Goal: Information Seeking & Learning: Learn about a topic

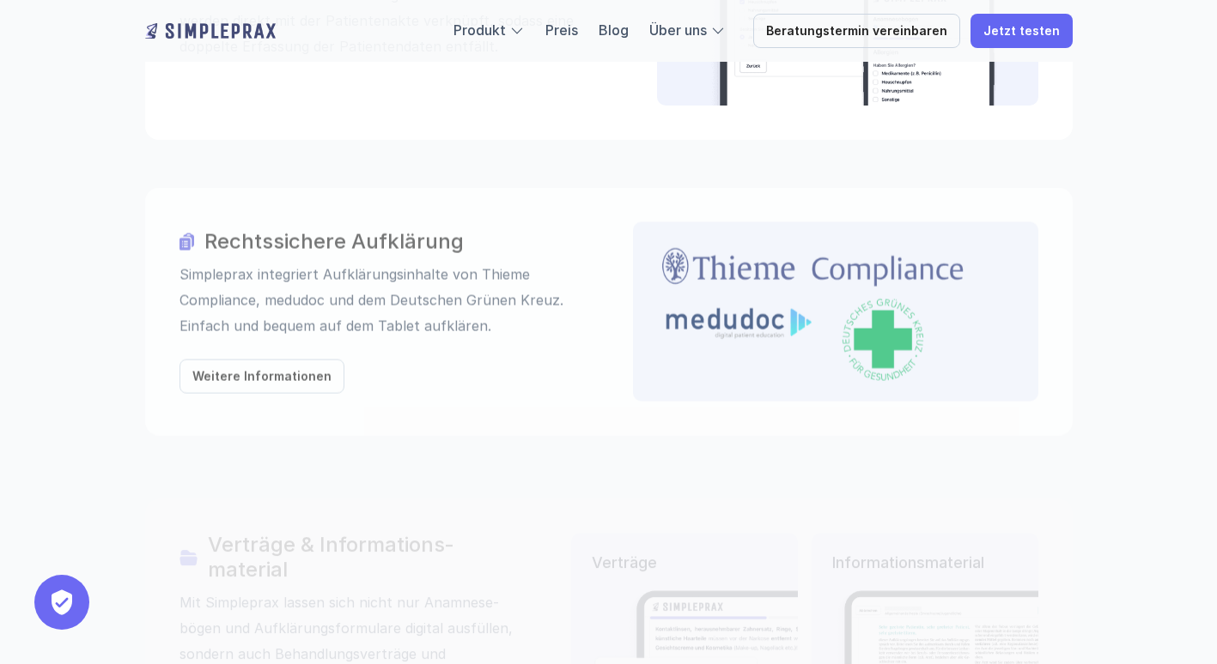
scroll to position [2091, 0]
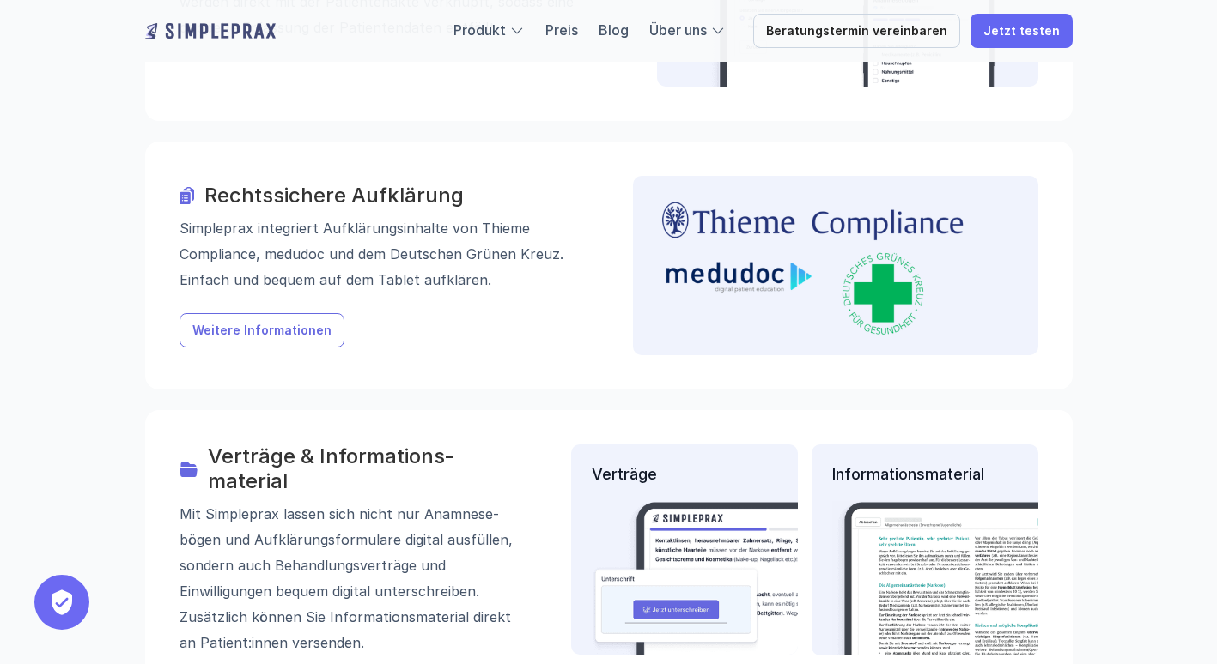
click at [262, 313] on link "Weitere Informationen" at bounding box center [261, 330] width 165 height 34
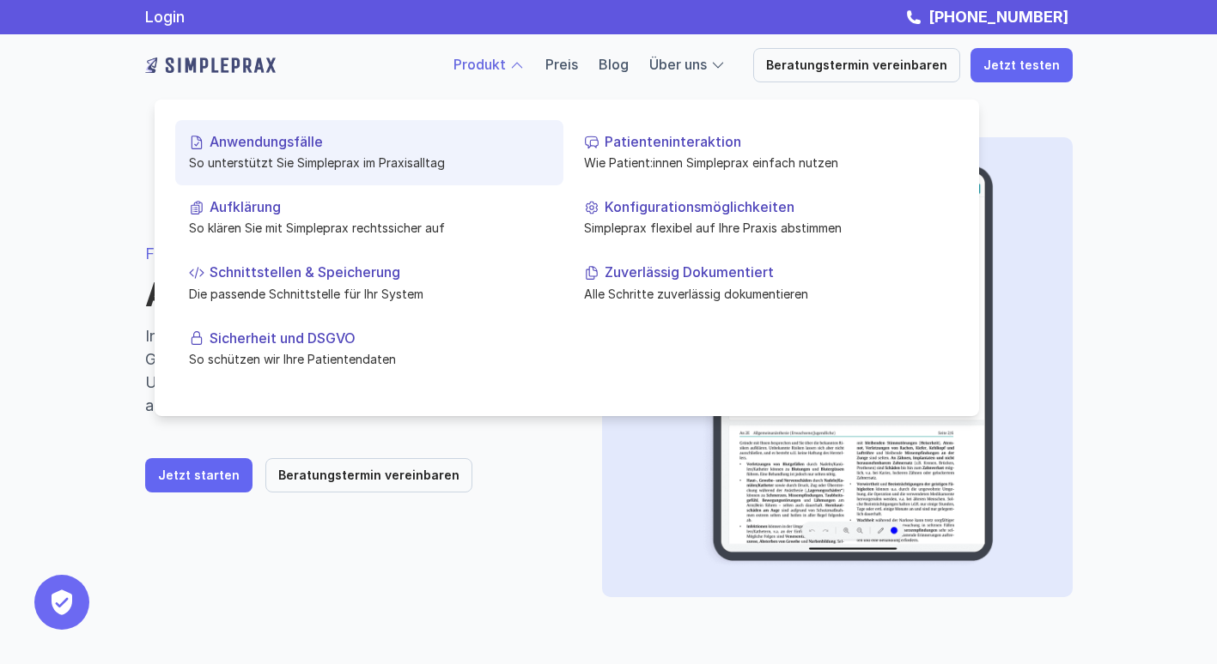
click at [268, 145] on p "Anwendungsfälle" at bounding box center [379, 142] width 340 height 16
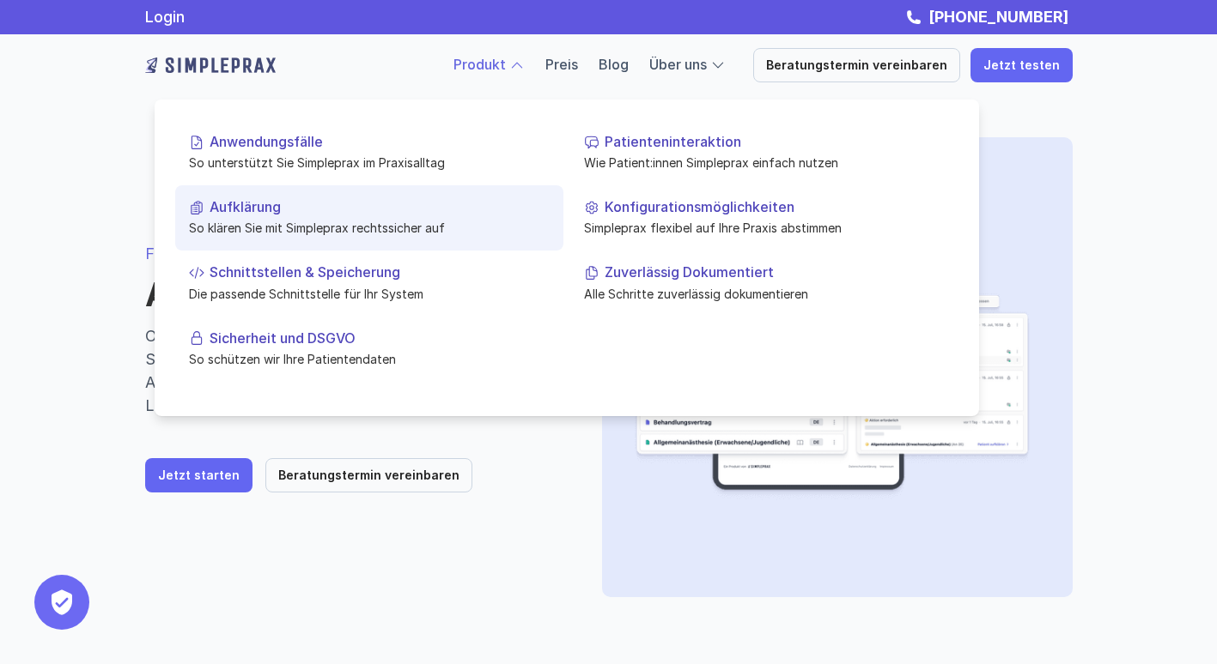
click at [261, 211] on p "Aufklärung" at bounding box center [379, 207] width 340 height 16
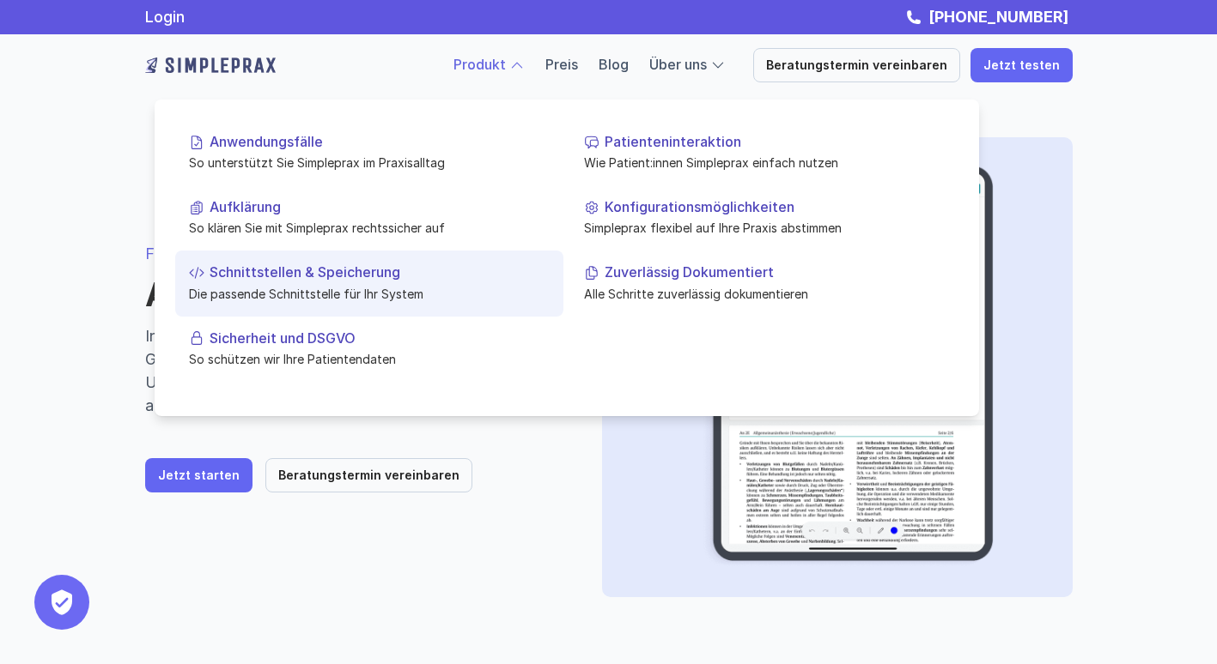
click at [297, 270] on p "Schnittstellen & Speicherung" at bounding box center [379, 272] width 340 height 16
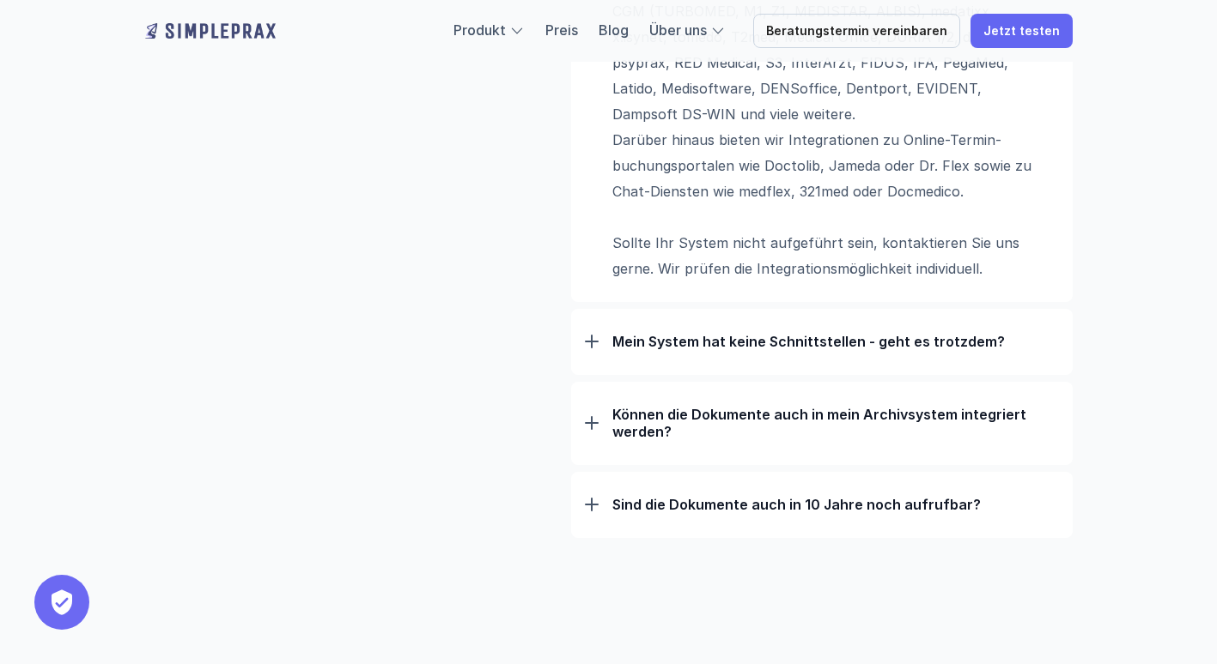
scroll to position [1517, 0]
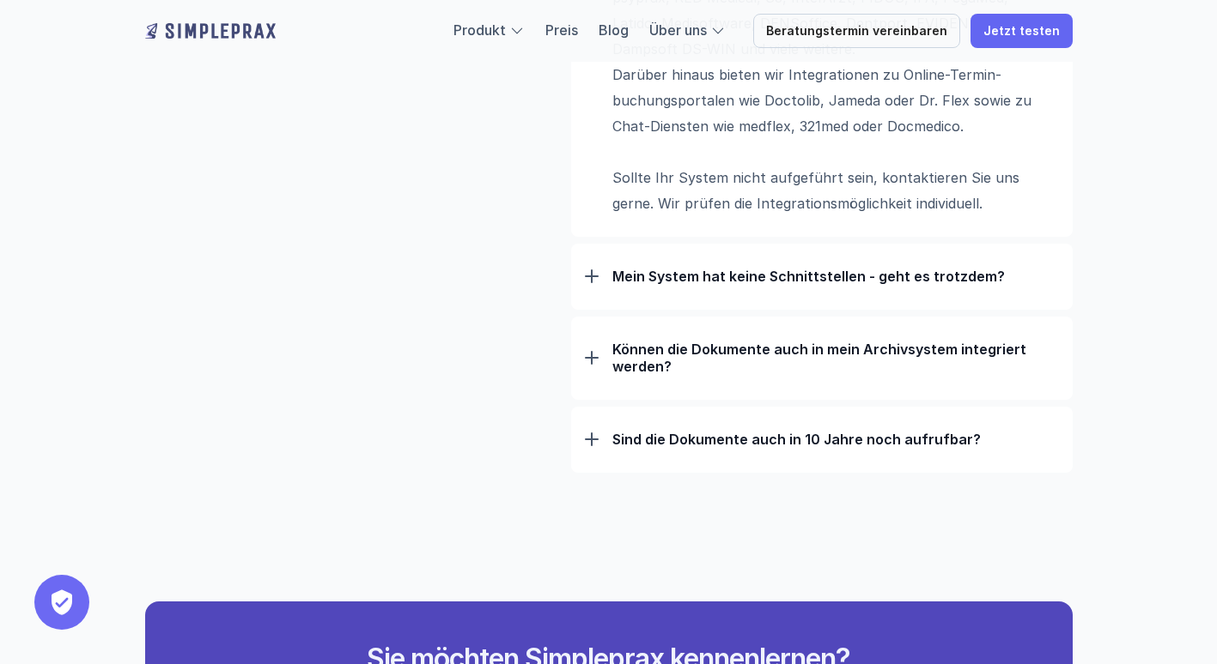
click at [689, 274] on p "Mein System hat keine Schnittstellen - geht es trotzdem?" at bounding box center [835, 276] width 446 height 17
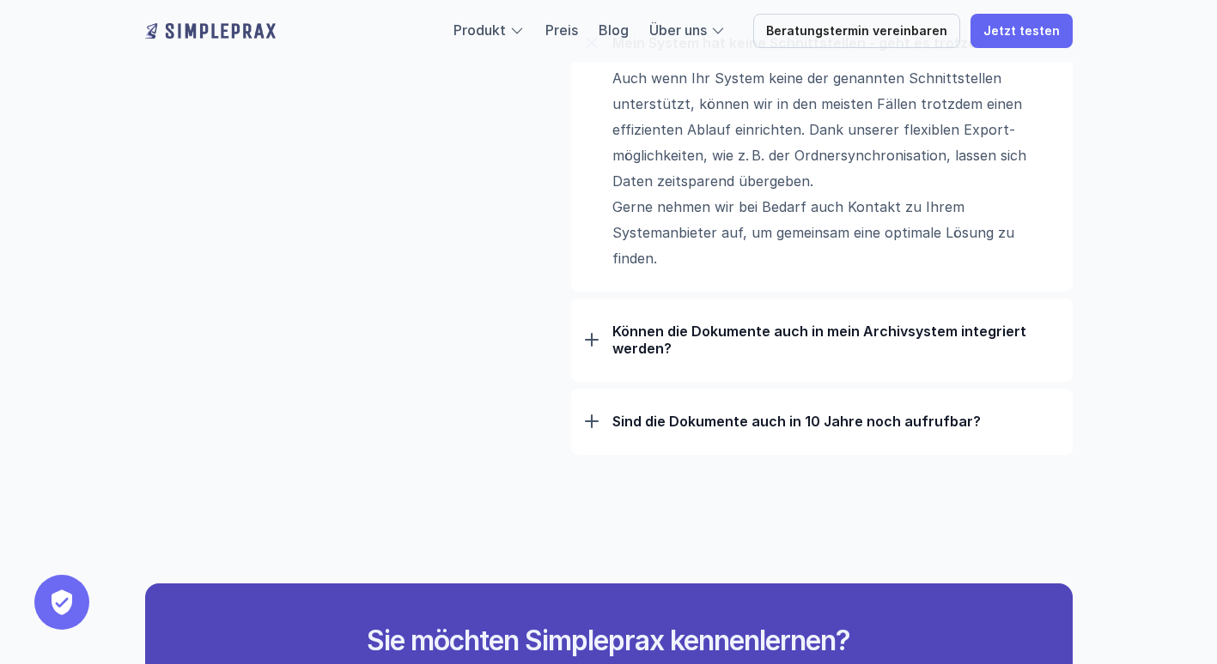
scroll to position [1751, 0]
click at [691, 349] on p "Können die Dokumente auch in mein Archivsystem integriert werden?" at bounding box center [835, 339] width 446 height 34
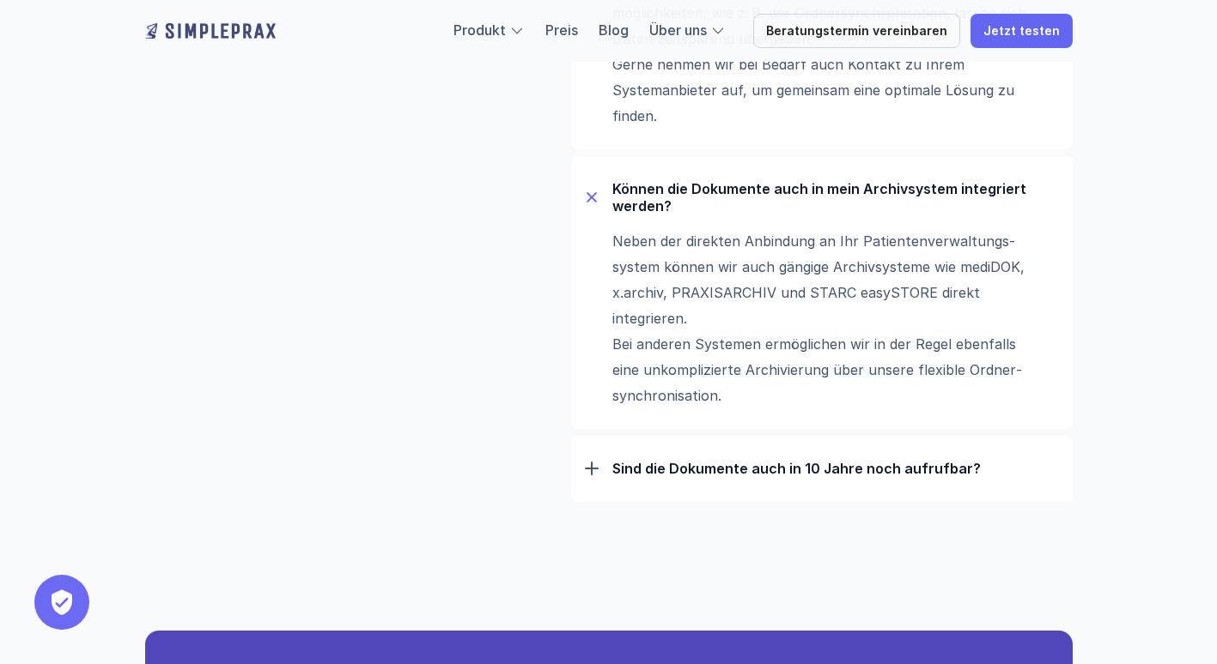
scroll to position [1926, 0]
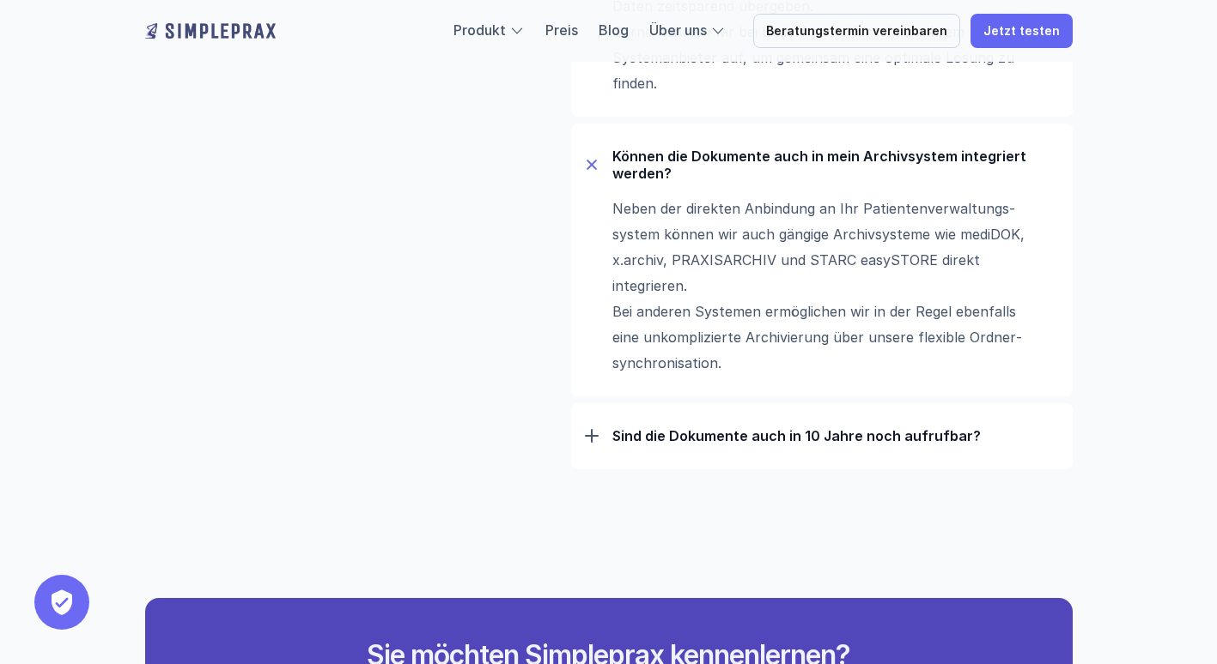
click at [673, 434] on p "Sind die Dokumente auch in 10 Jahre noch aufrufbar?" at bounding box center [835, 436] width 446 height 17
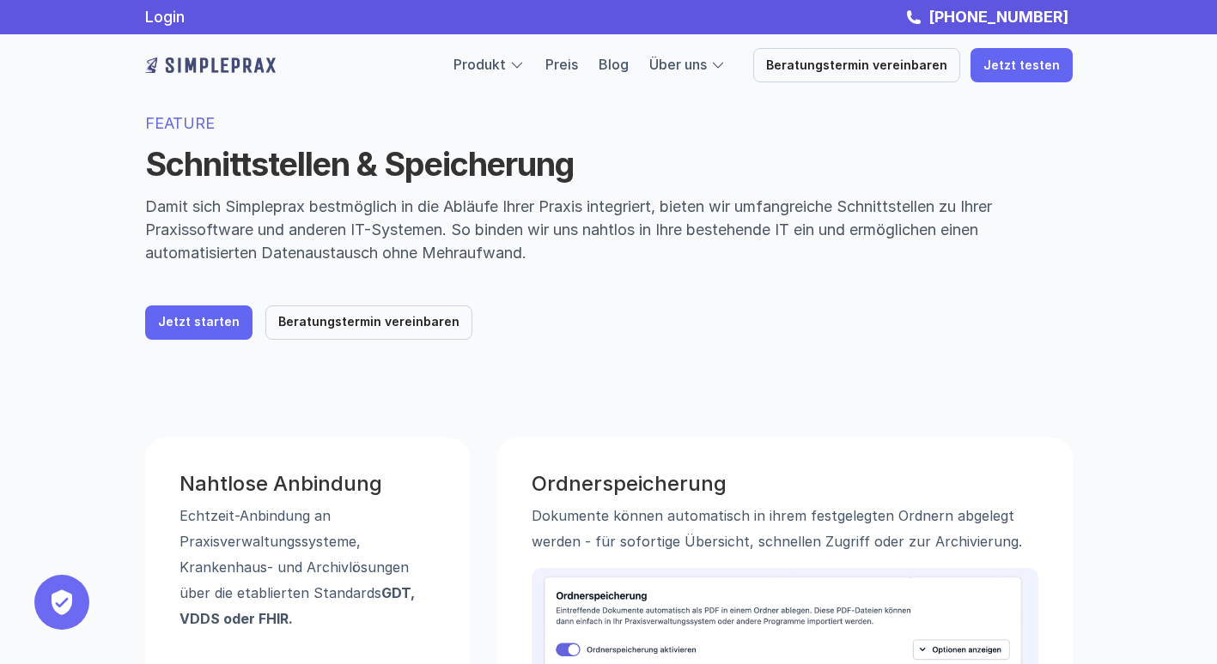
scroll to position [0, 0]
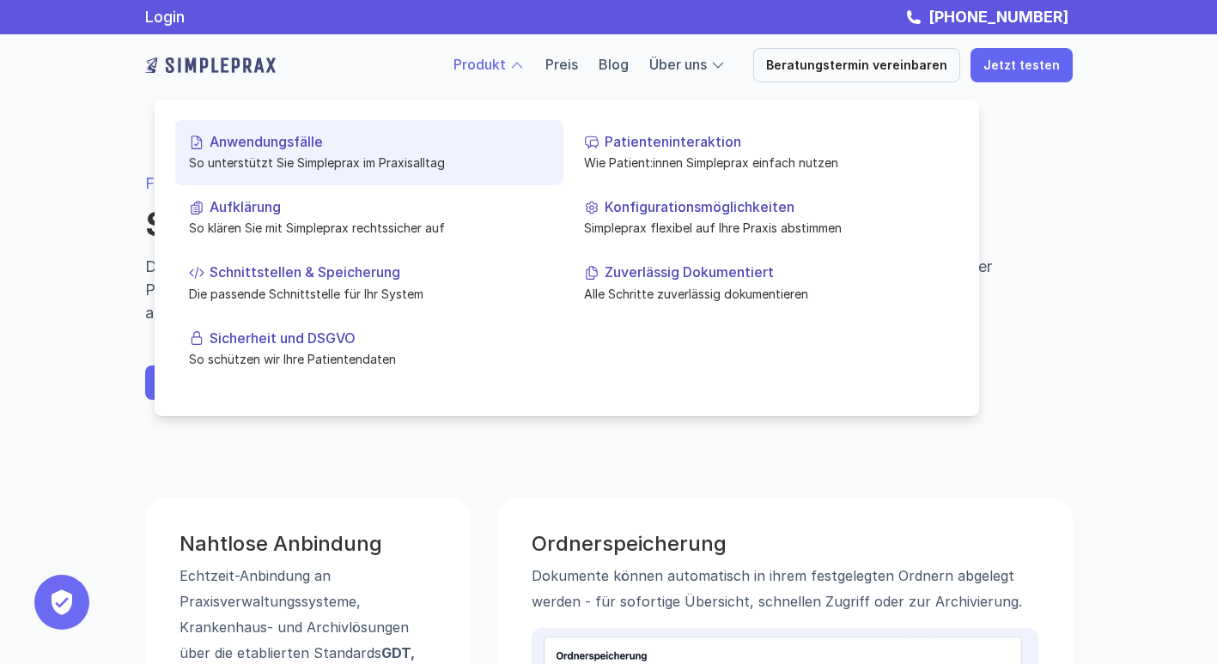
click at [284, 149] on p "Anwendungsfälle" at bounding box center [379, 142] width 340 height 16
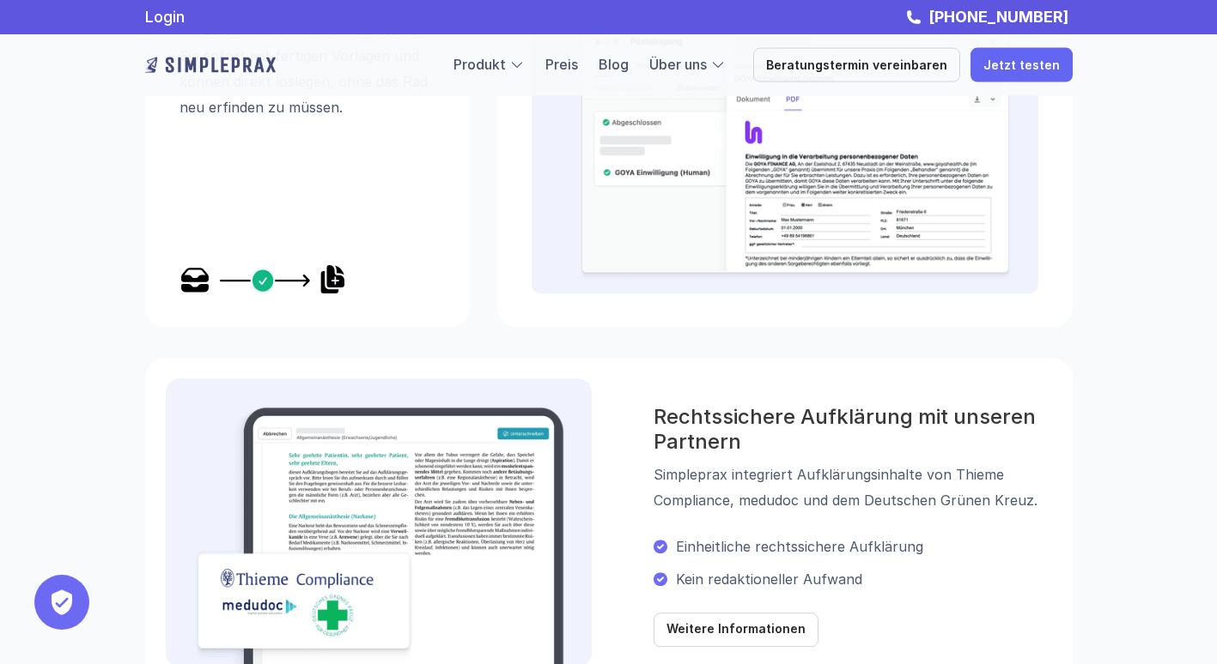
scroll to position [1167, 0]
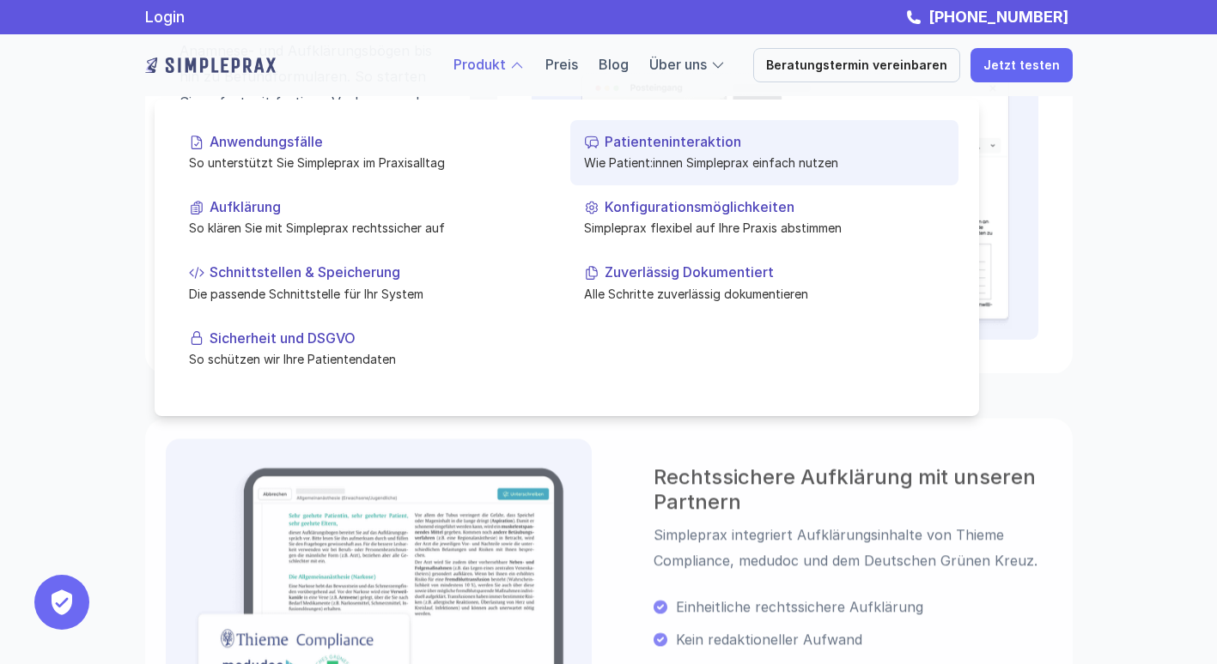
click at [643, 135] on p "Patienteninteraktion" at bounding box center [774, 142] width 340 height 16
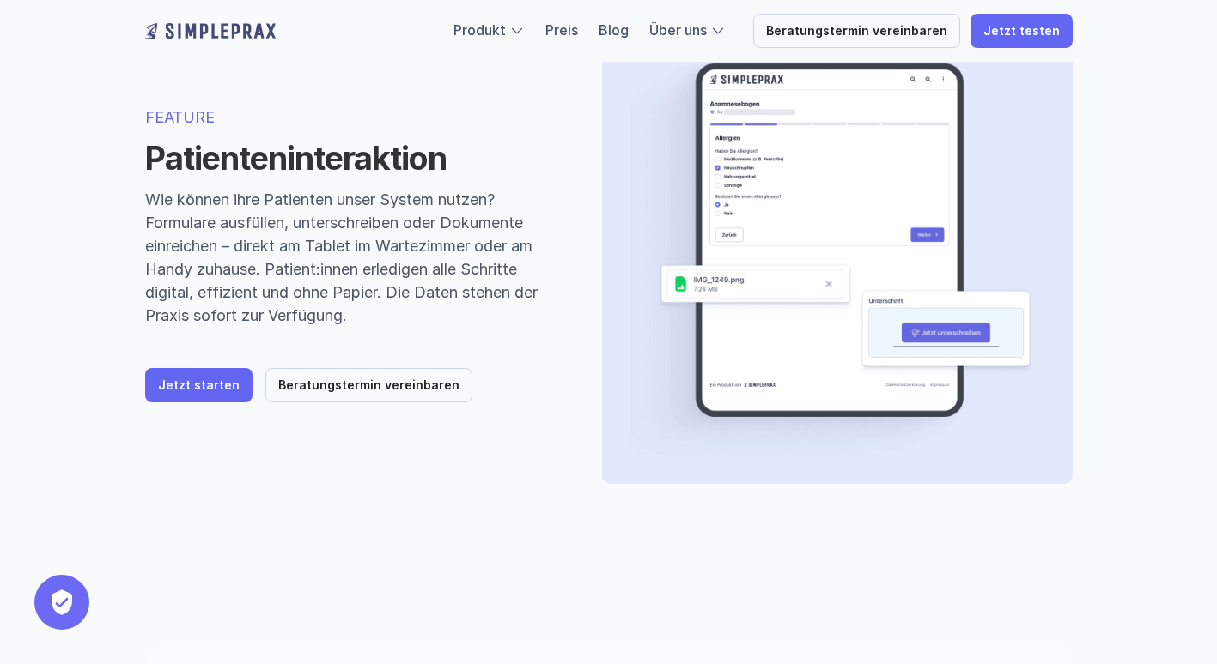
scroll to position [114, 0]
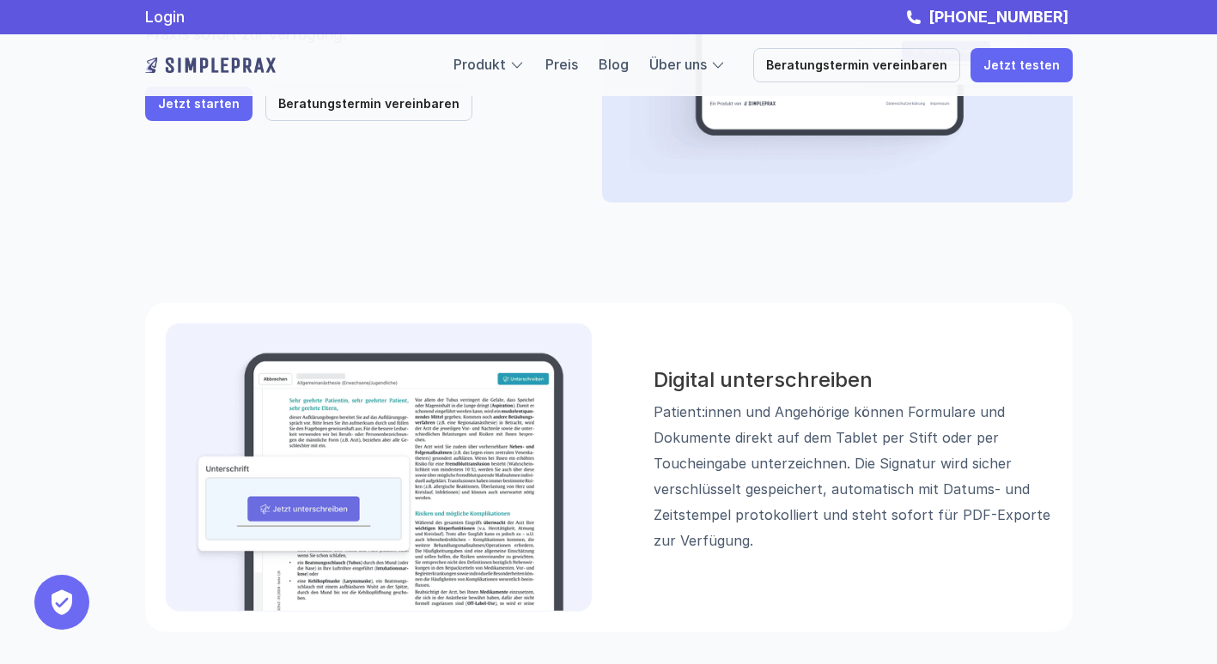
scroll to position [0, 0]
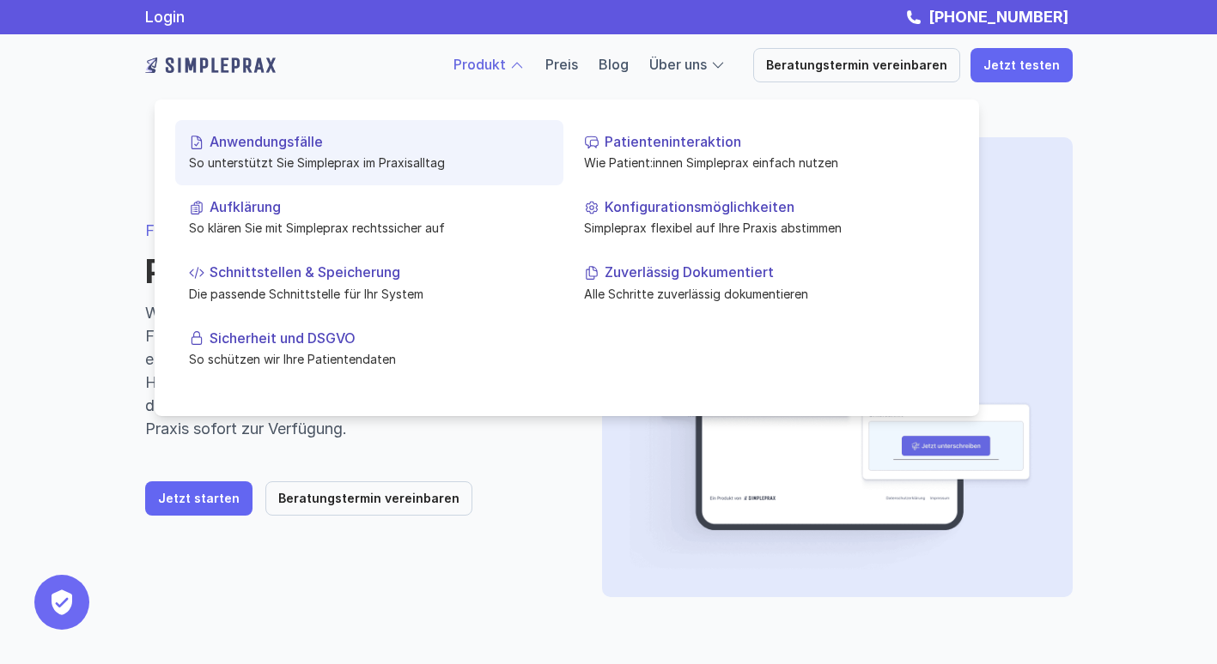
click at [262, 147] on p "Anwendungsfälle" at bounding box center [379, 142] width 340 height 16
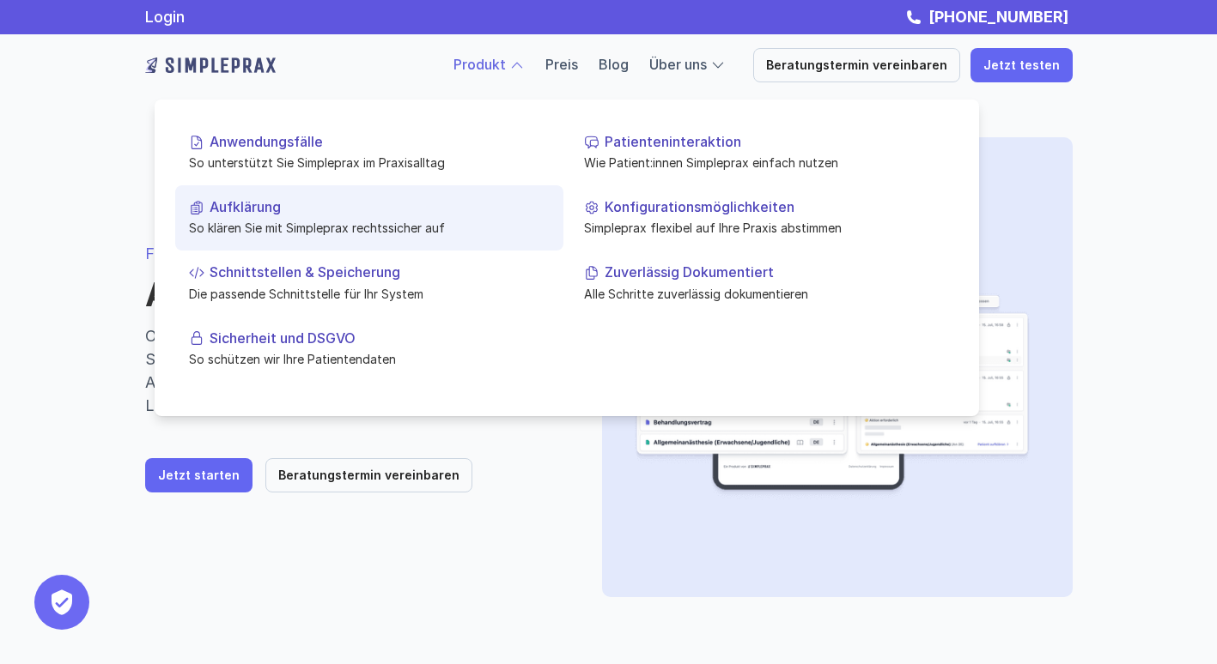
click at [258, 216] on link "Aufklärung So klären Sie mit Simpleprax rechtssicher auf" at bounding box center [369, 217] width 388 height 65
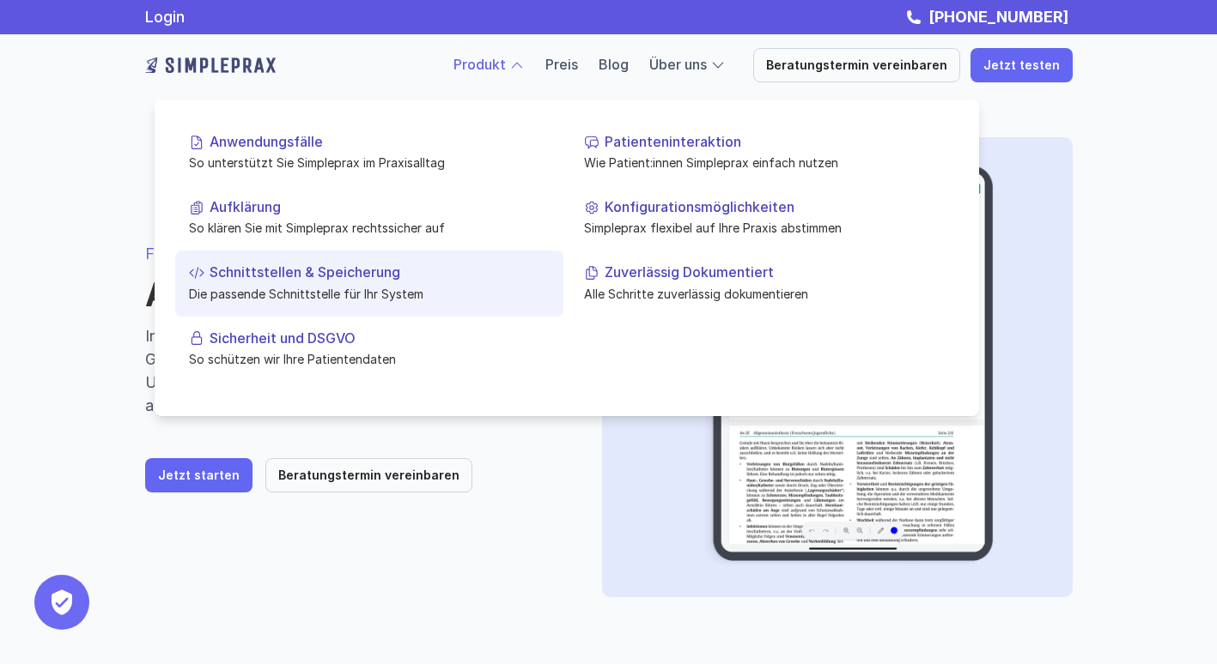
click at [312, 265] on p "Schnittstellen & Speicherung" at bounding box center [379, 272] width 340 height 16
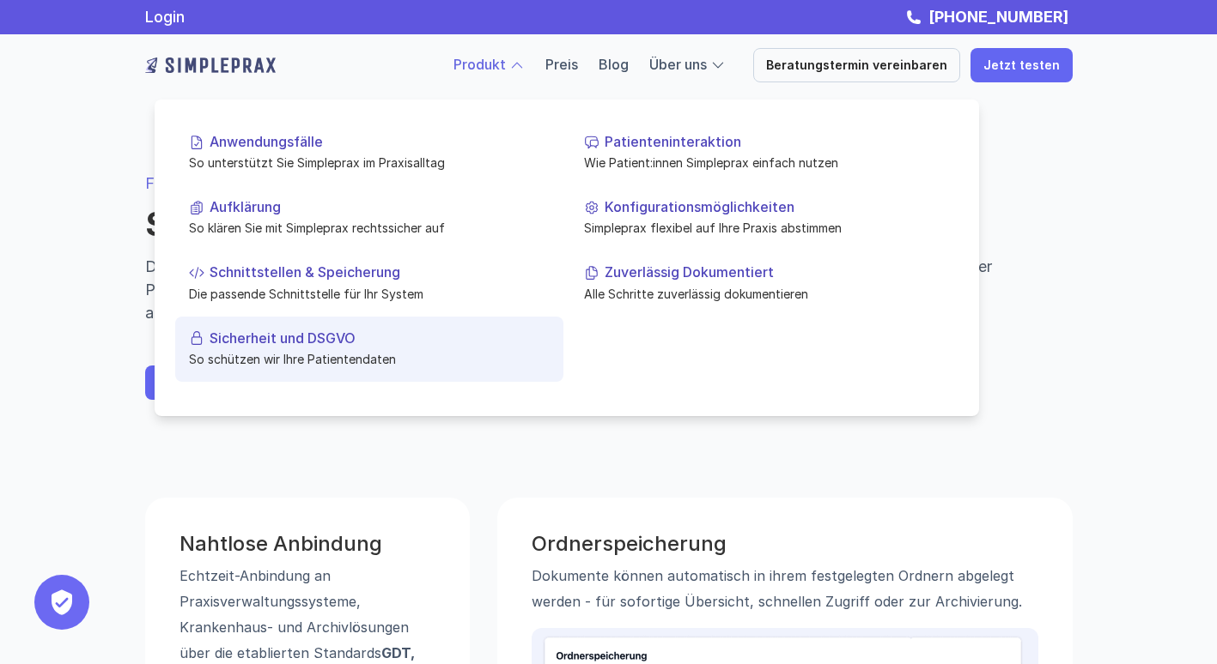
click at [301, 355] on p "So schützen wir Ihre Patientendaten" at bounding box center [369, 359] width 361 height 18
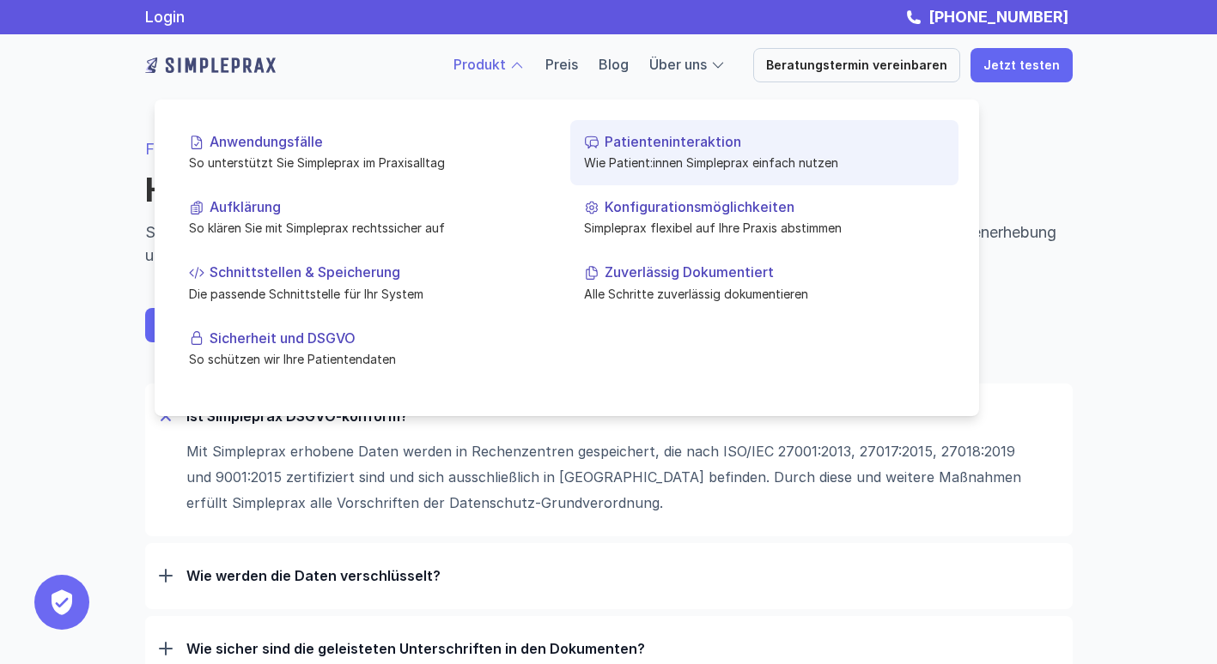
click at [648, 146] on p "Patienteninteraktion" at bounding box center [774, 142] width 340 height 16
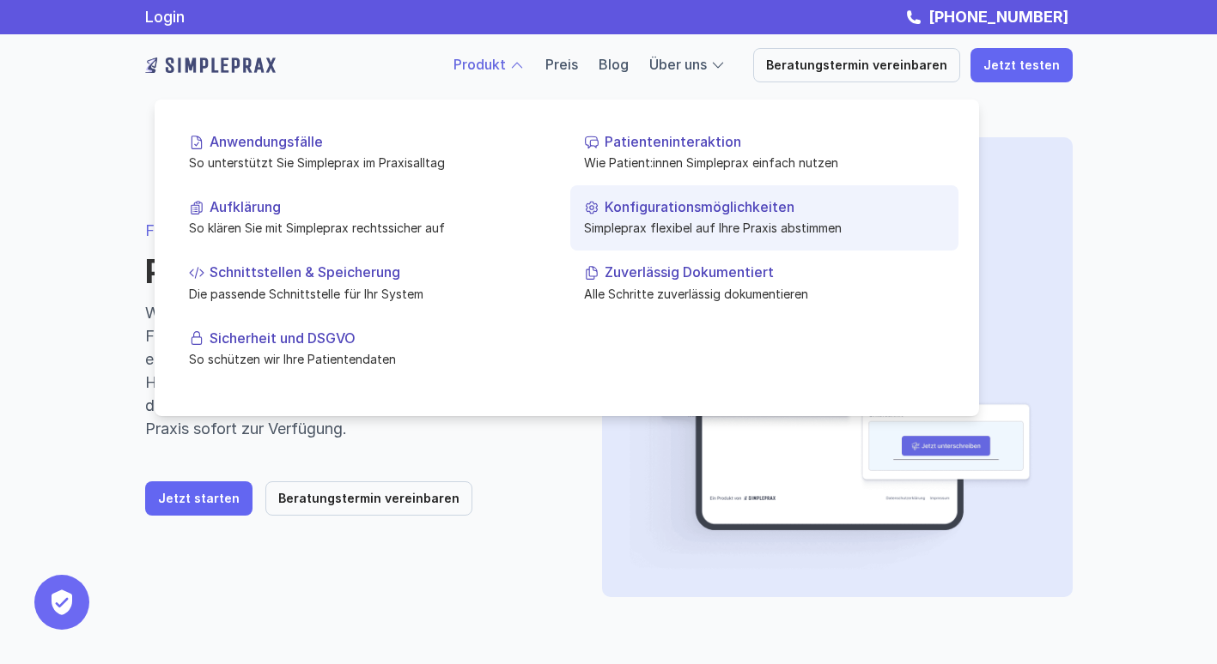
click at [638, 206] on p "Konfigurationsmöglichkeiten" at bounding box center [774, 207] width 340 height 16
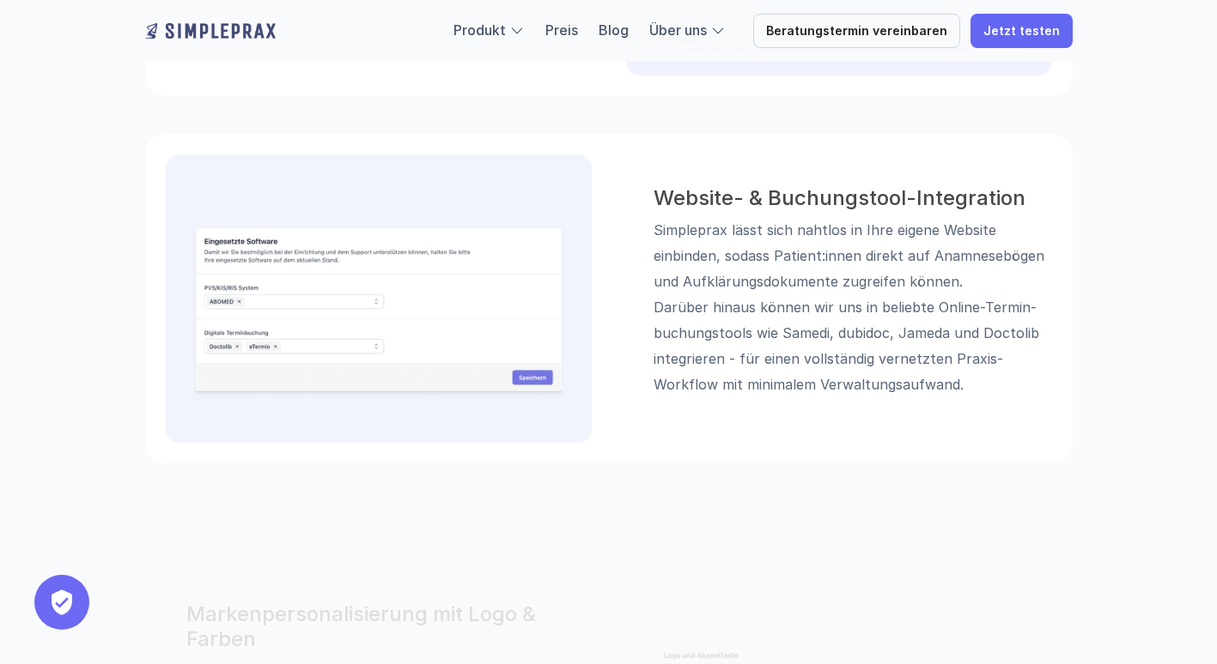
scroll to position [2284, 0]
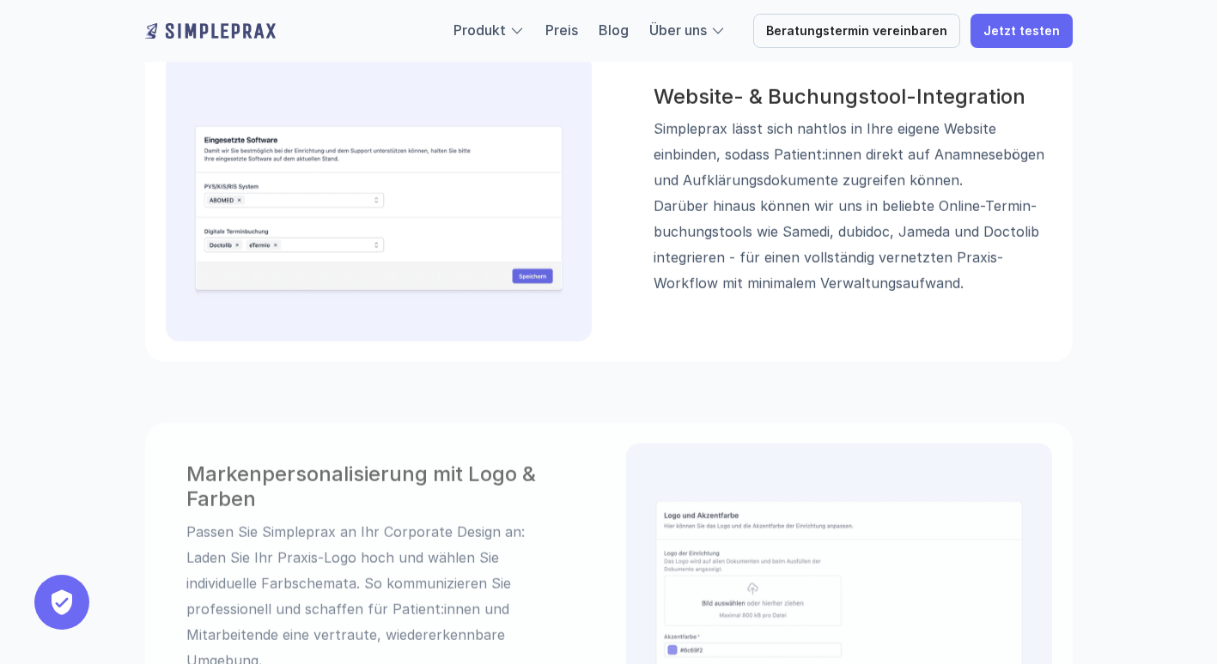
click at [434, 417] on div "Markenpersonalisierung mit Logo & Farben Passen Sie Simpleprax an Ihr Corporate…" at bounding box center [609, 549] width 1030 height 357
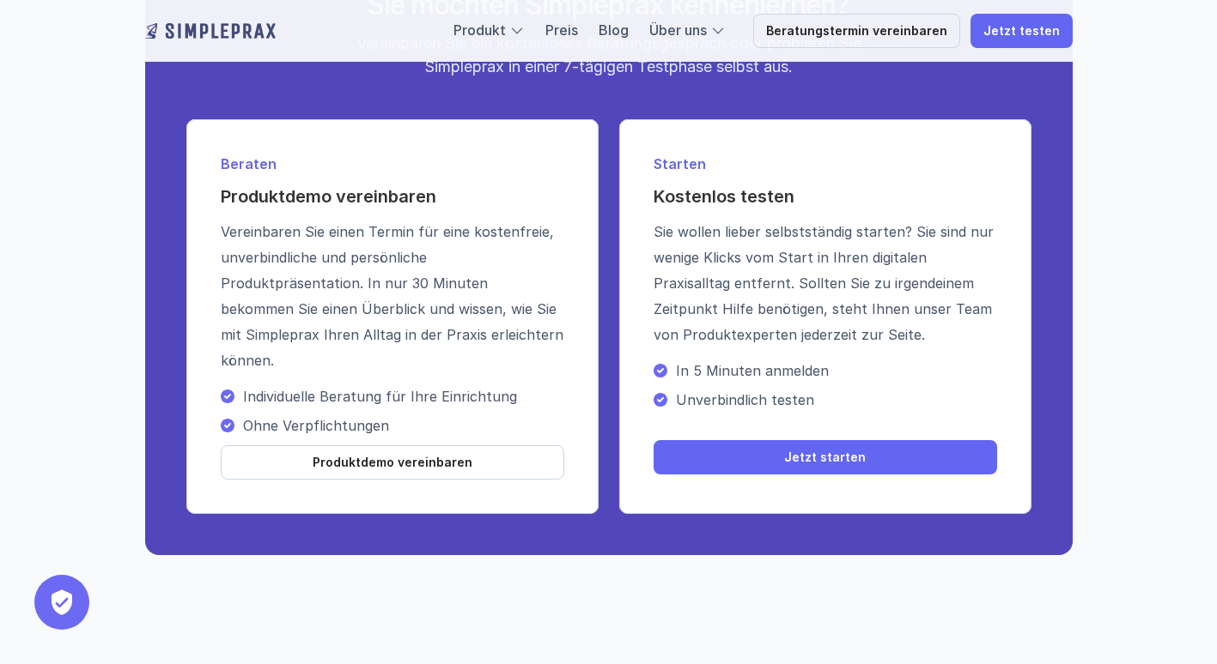
scroll to position [3578, 0]
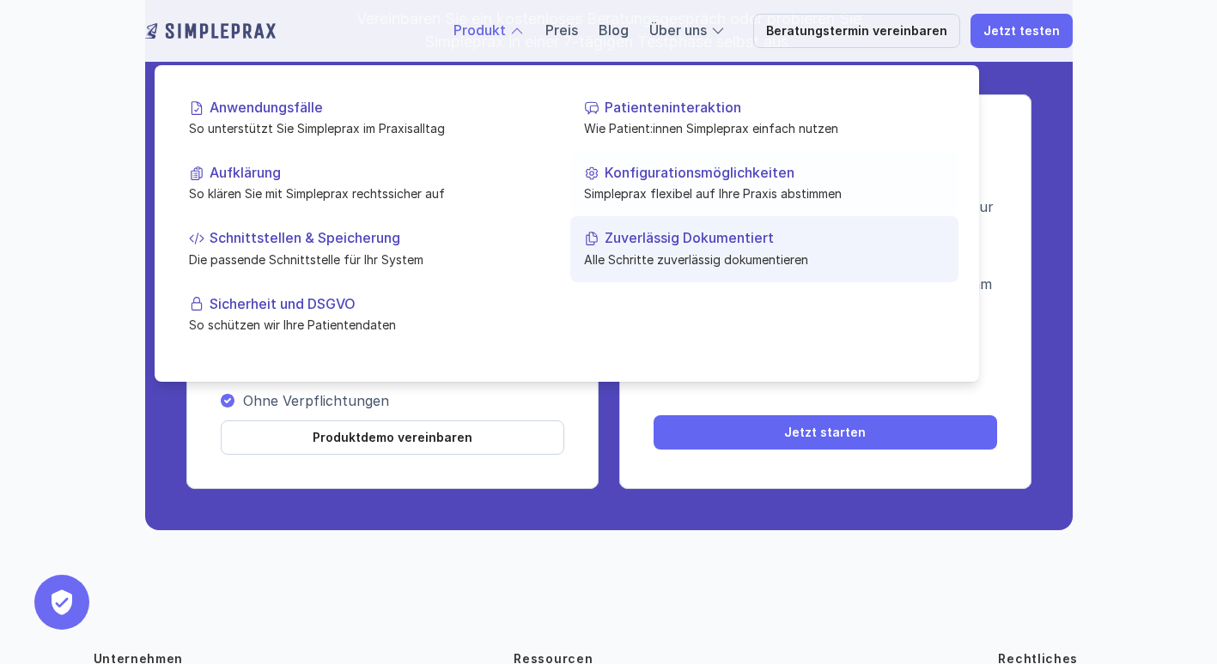
click at [637, 258] on p "Alle Schritte zuverlässig dokumentieren" at bounding box center [764, 259] width 361 height 18
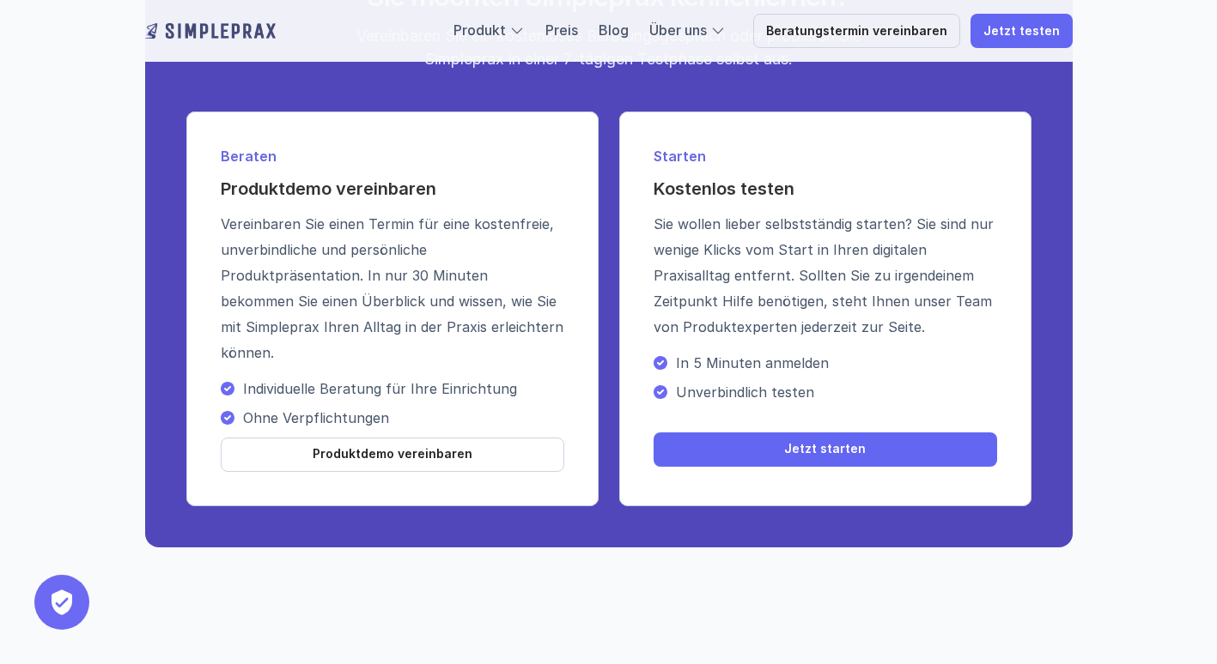
scroll to position [1781, 0]
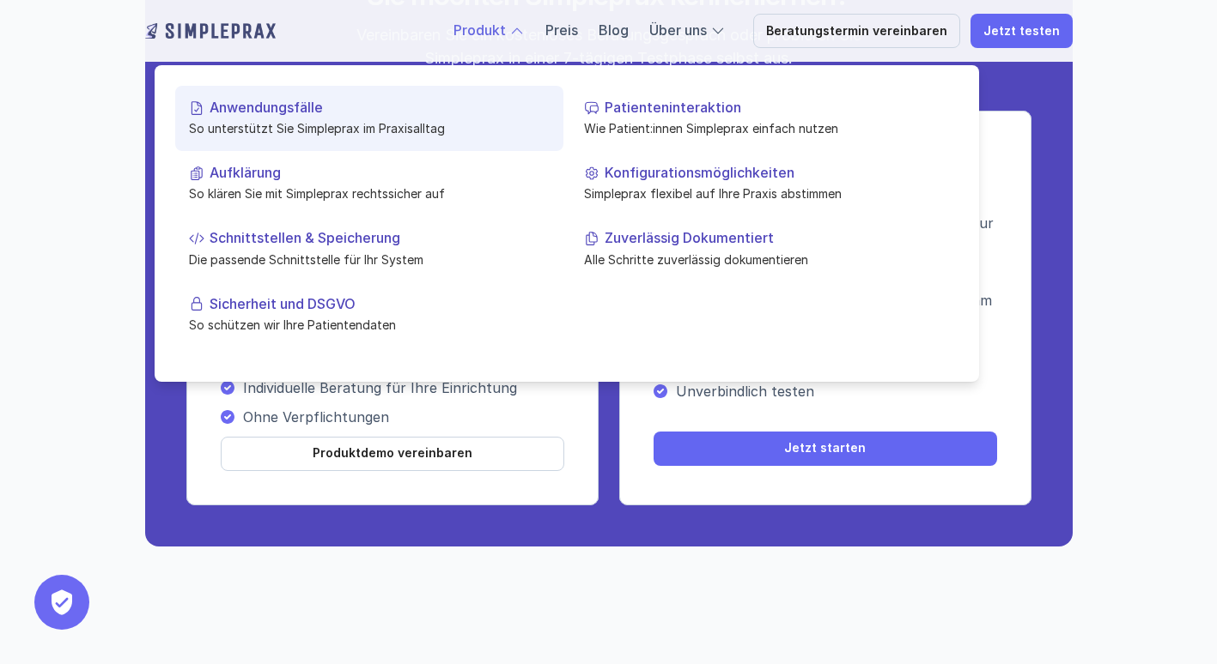
click at [276, 117] on link "Anwendungsfälle So unterstützt Sie Simpleprax im Praxisalltag" at bounding box center [369, 118] width 388 height 65
